Goal: Task Accomplishment & Management: Use online tool/utility

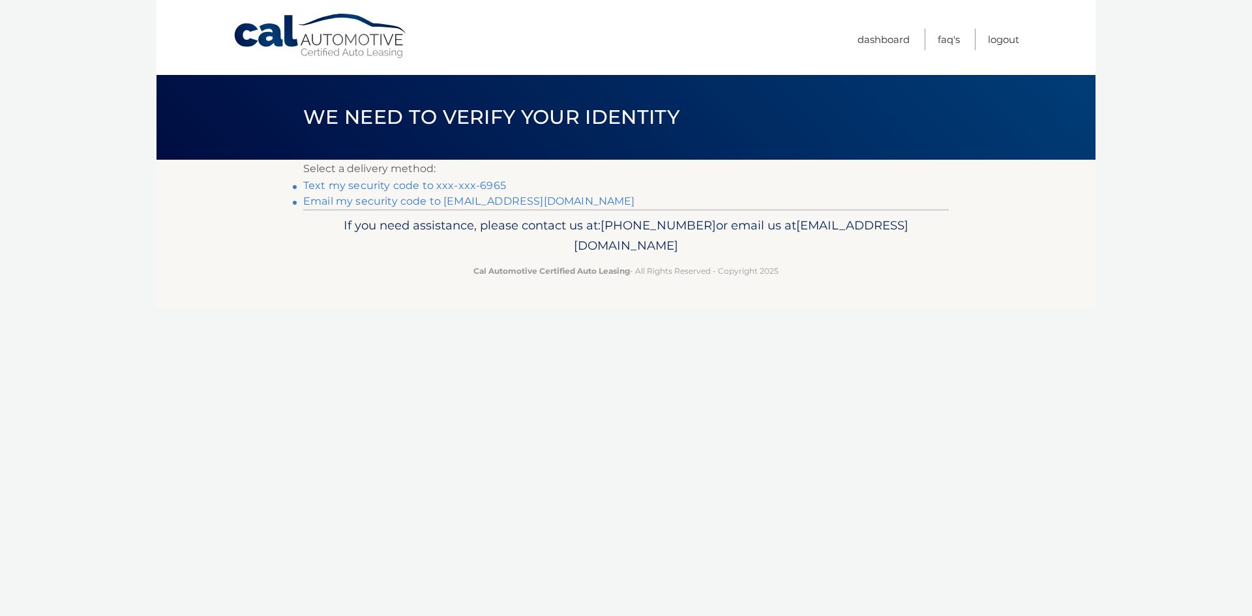
click at [368, 186] on link "Text my security code to xxx-xxx-6965" at bounding box center [404, 185] width 203 height 12
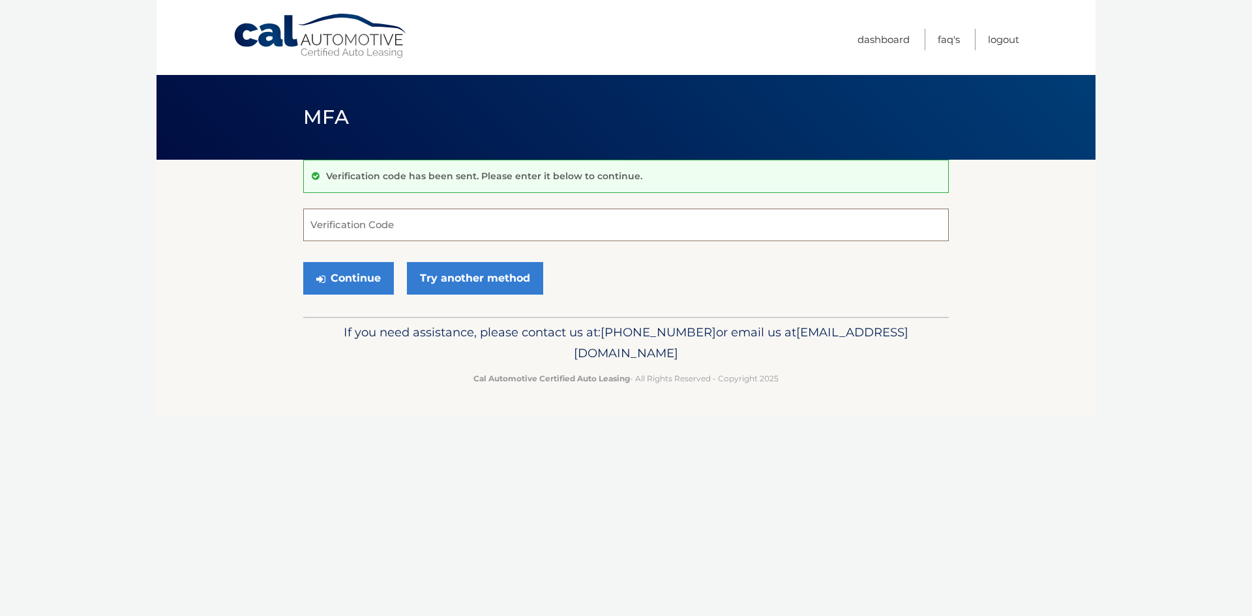
click at [459, 214] on input "Verification Code" at bounding box center [625, 225] width 645 height 33
type input "631618"
click at [346, 269] on button "Continue" at bounding box center [348, 278] width 91 height 33
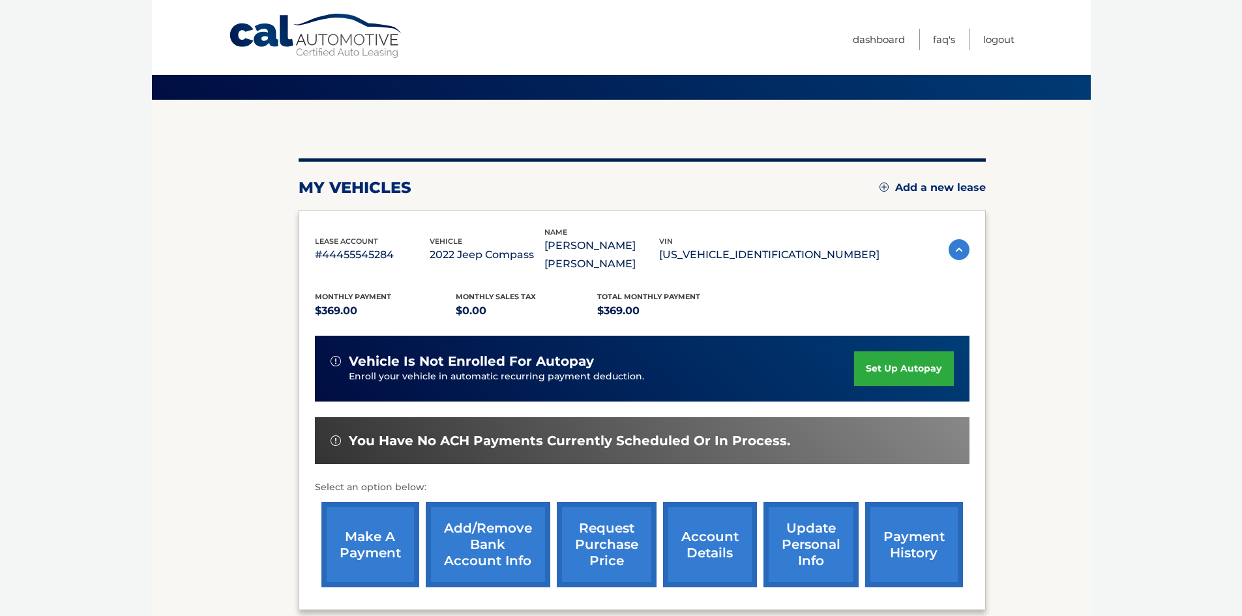
scroll to position [130, 0]
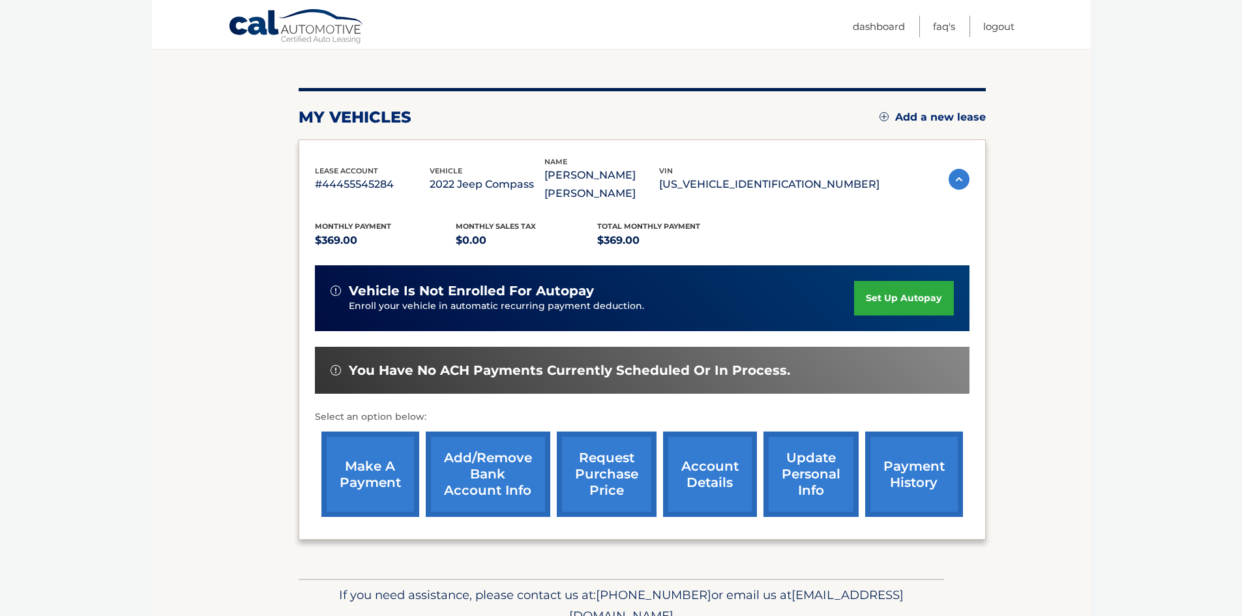
click at [385, 442] on link "make a payment" at bounding box center [370, 474] width 98 height 85
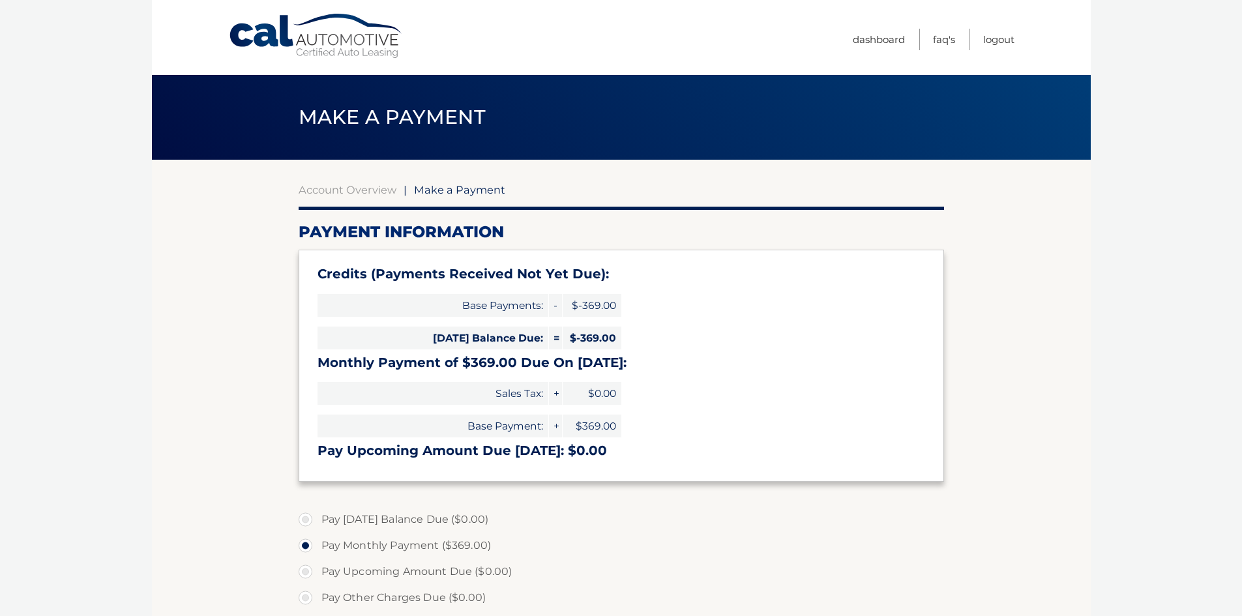
select select "NzdjYjg3MmUtYzQ5NS00Yzk4LThiMTAtODcyOWM3YzY2ZWYw"
